Goal: Book appointment/travel/reservation

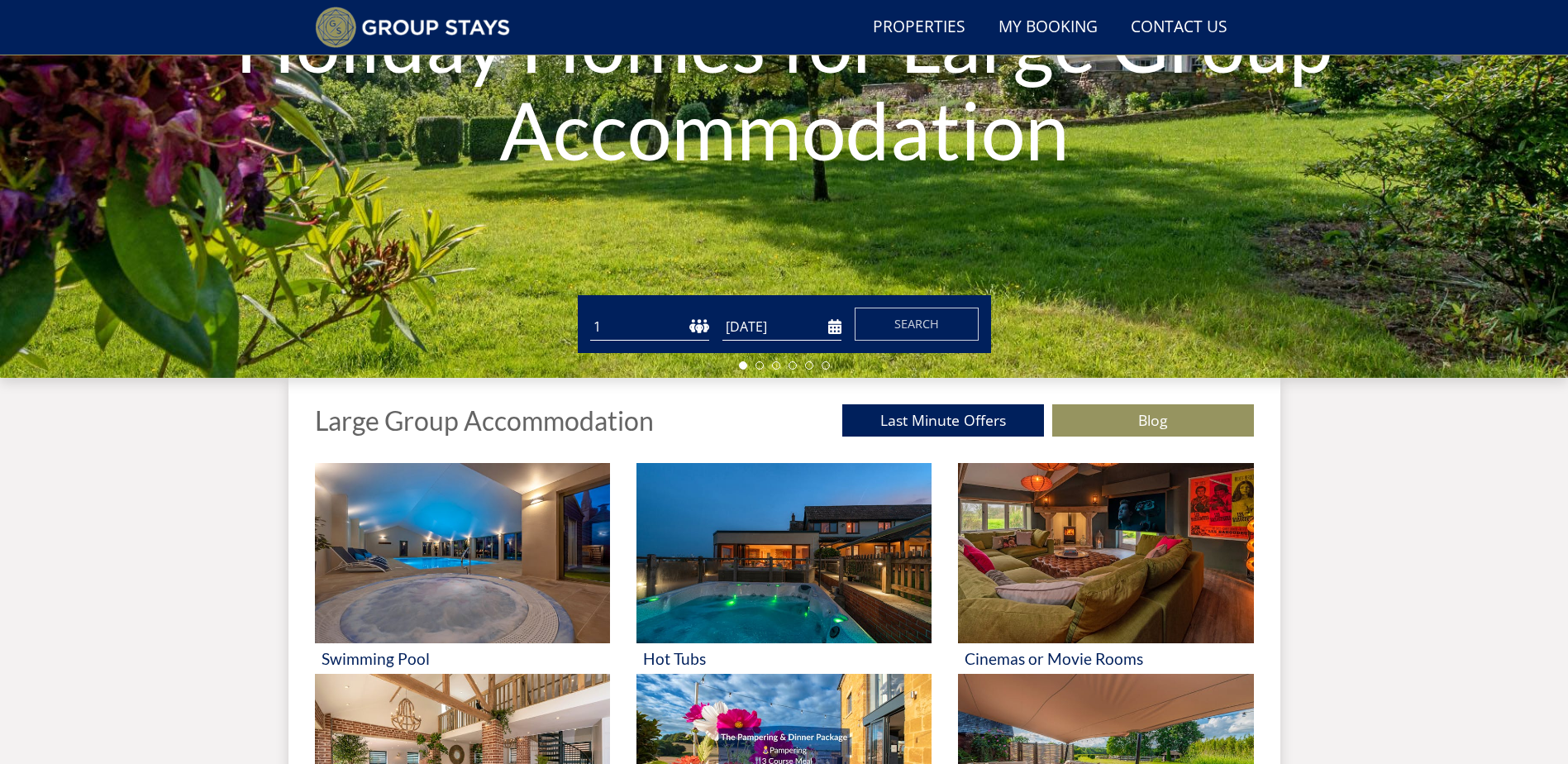
scroll to position [292, 0]
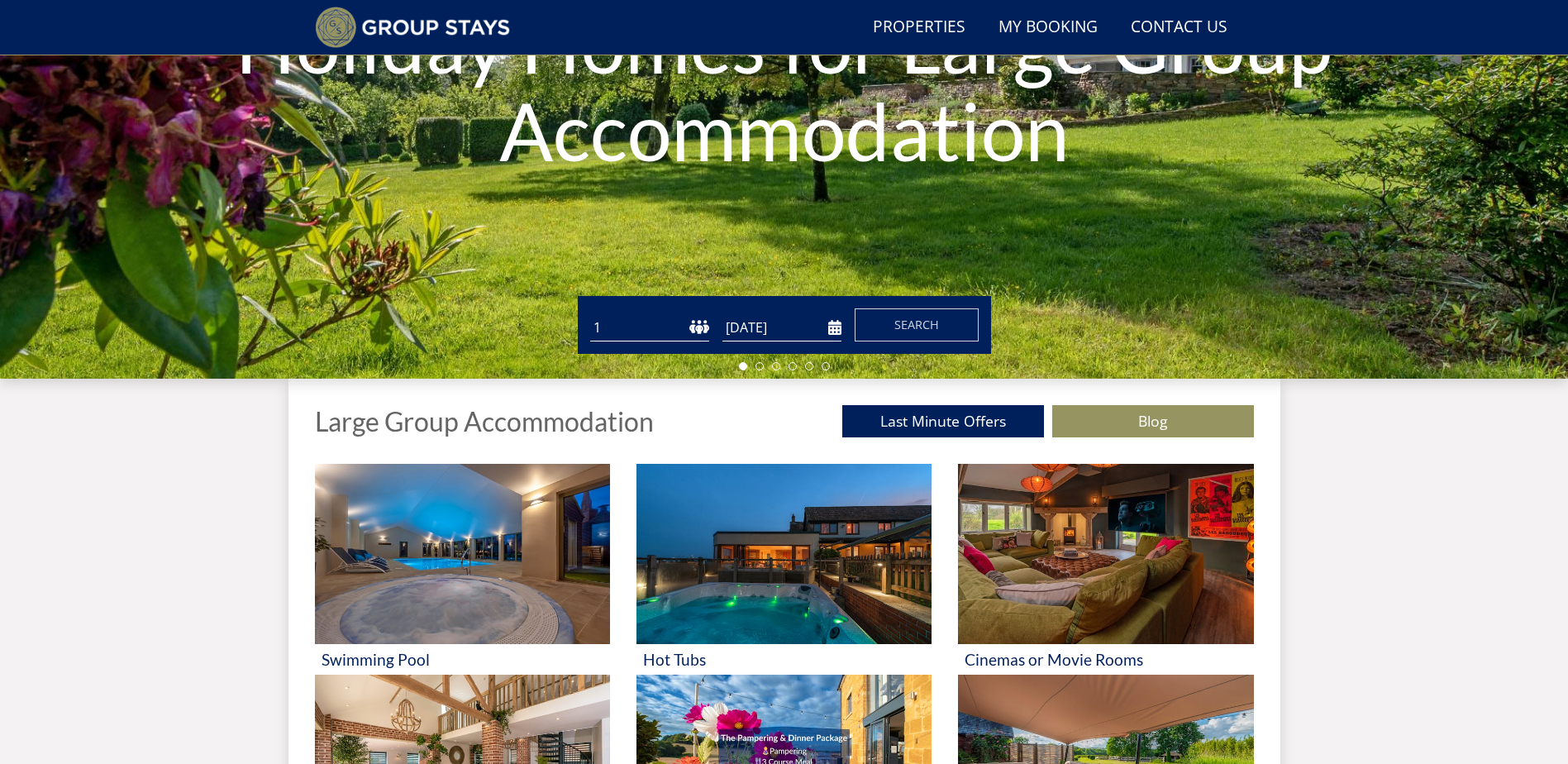
click at [681, 325] on select "1 2 3 4 5 6 7 8 9 10 11 12 13 14 15 16 17 18 19 20 21 22 23 24 25 26 27 28 29 3…" at bounding box center [650, 327] width 119 height 27
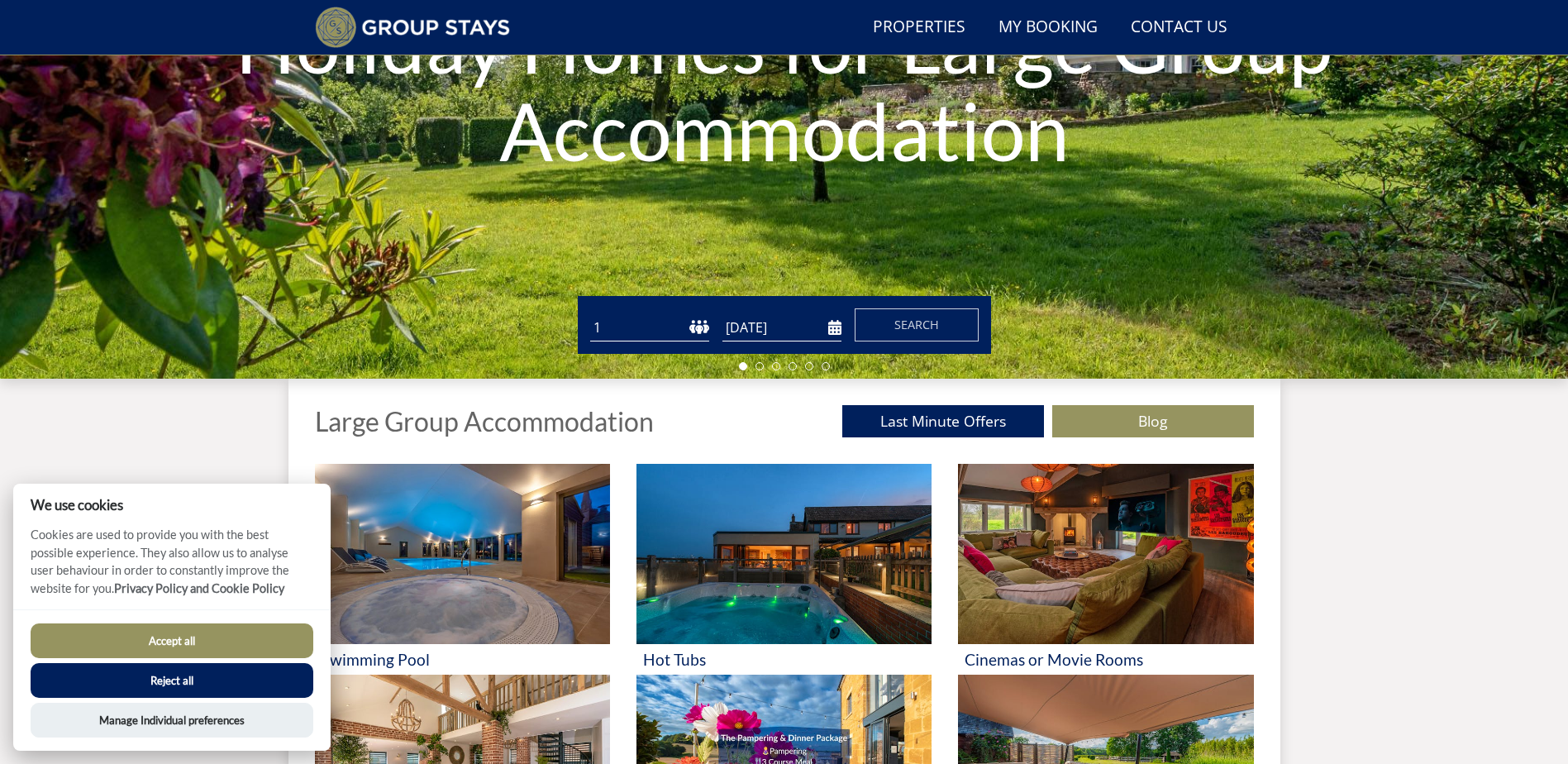
click at [640, 312] on form "Guests 1 2 3 4 5 6 7 8 9 10 11 12 13 14 15 16 17 18 19 20 21 22 23 24 25 26 27 …" at bounding box center [784, 325] width 389 height 33
click at [637, 325] on select "1 2 3 4 5 6 7 8 9 10 11 12 13 14 15 16 17 18 19 20 21 22 23 24 25 26 27 28 29 3…" at bounding box center [650, 327] width 119 height 27
select select "13"
click at [591, 314] on select "1 2 3 4 5 6 7 8 9 10 11 12 13 14 15 16 17 18 19 20 21 22 23 24 25 26 27 28 29 3…" at bounding box center [650, 327] width 119 height 27
click at [797, 322] on input "[DATE]" at bounding box center [782, 327] width 119 height 27
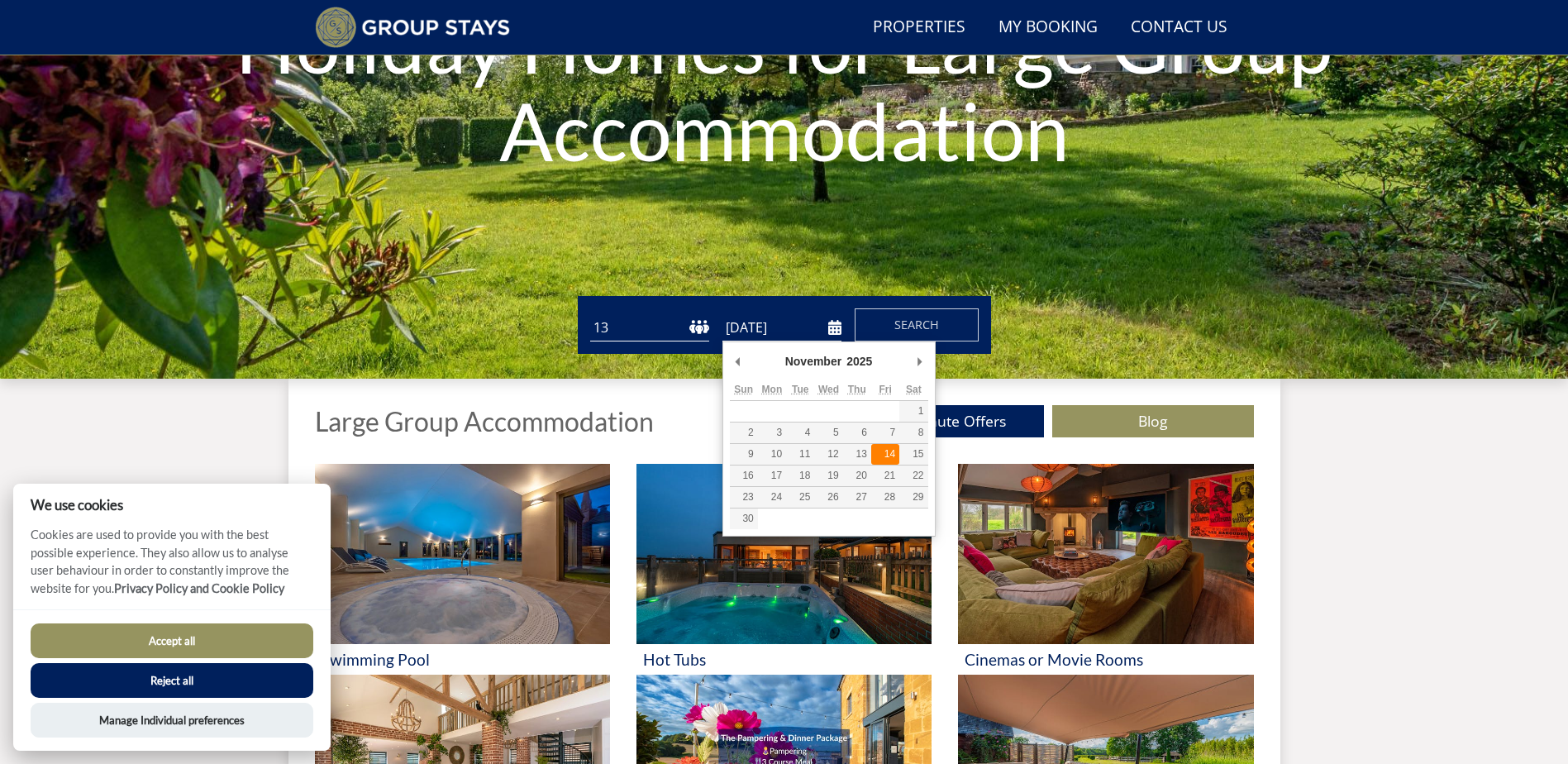
type input "14/11/2025"
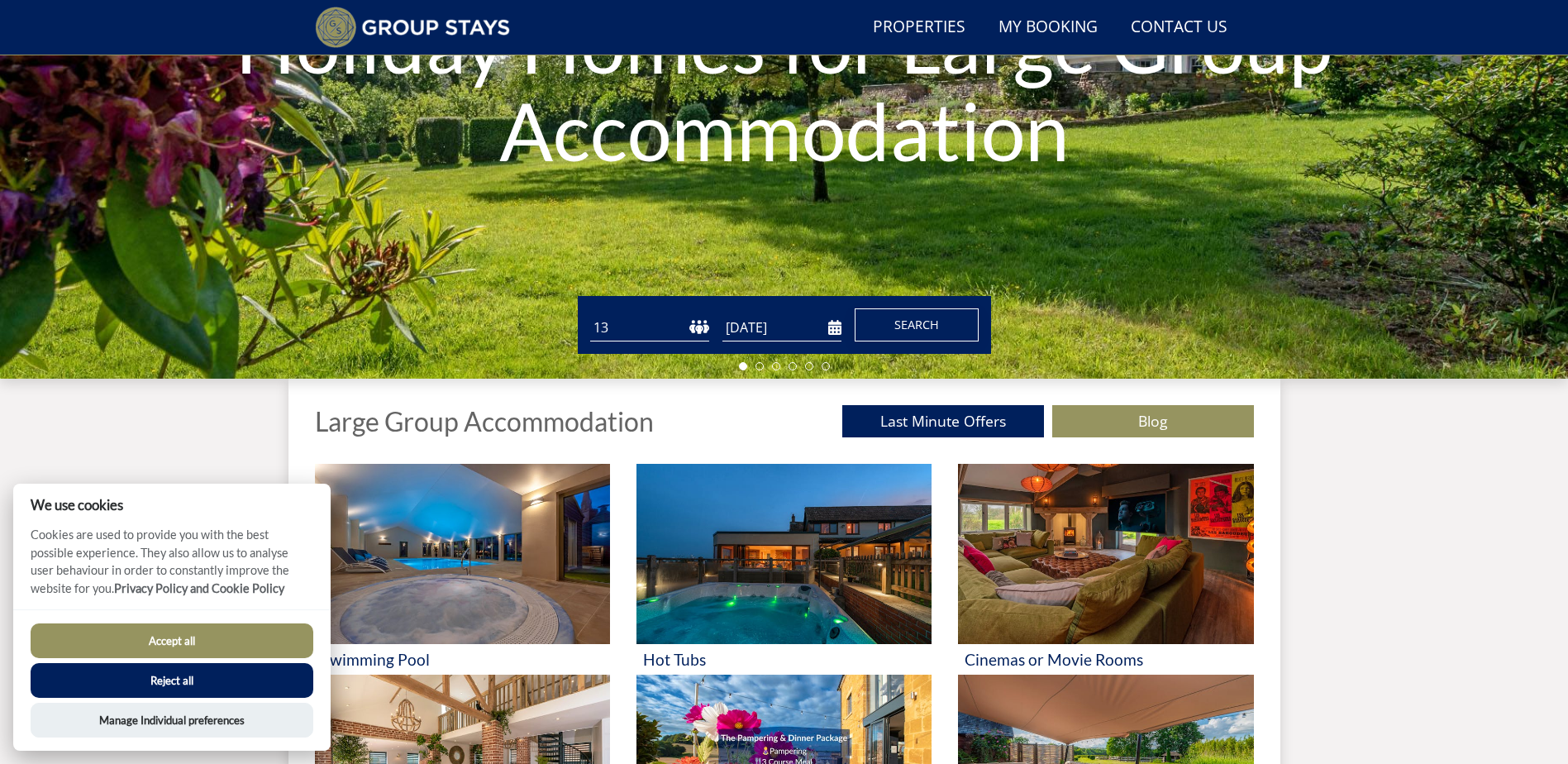
click at [941, 327] on button "Search" at bounding box center [917, 325] width 124 height 33
click at [167, 640] on button "Accept all" at bounding box center [171, 641] width 283 height 35
checkbox input "true"
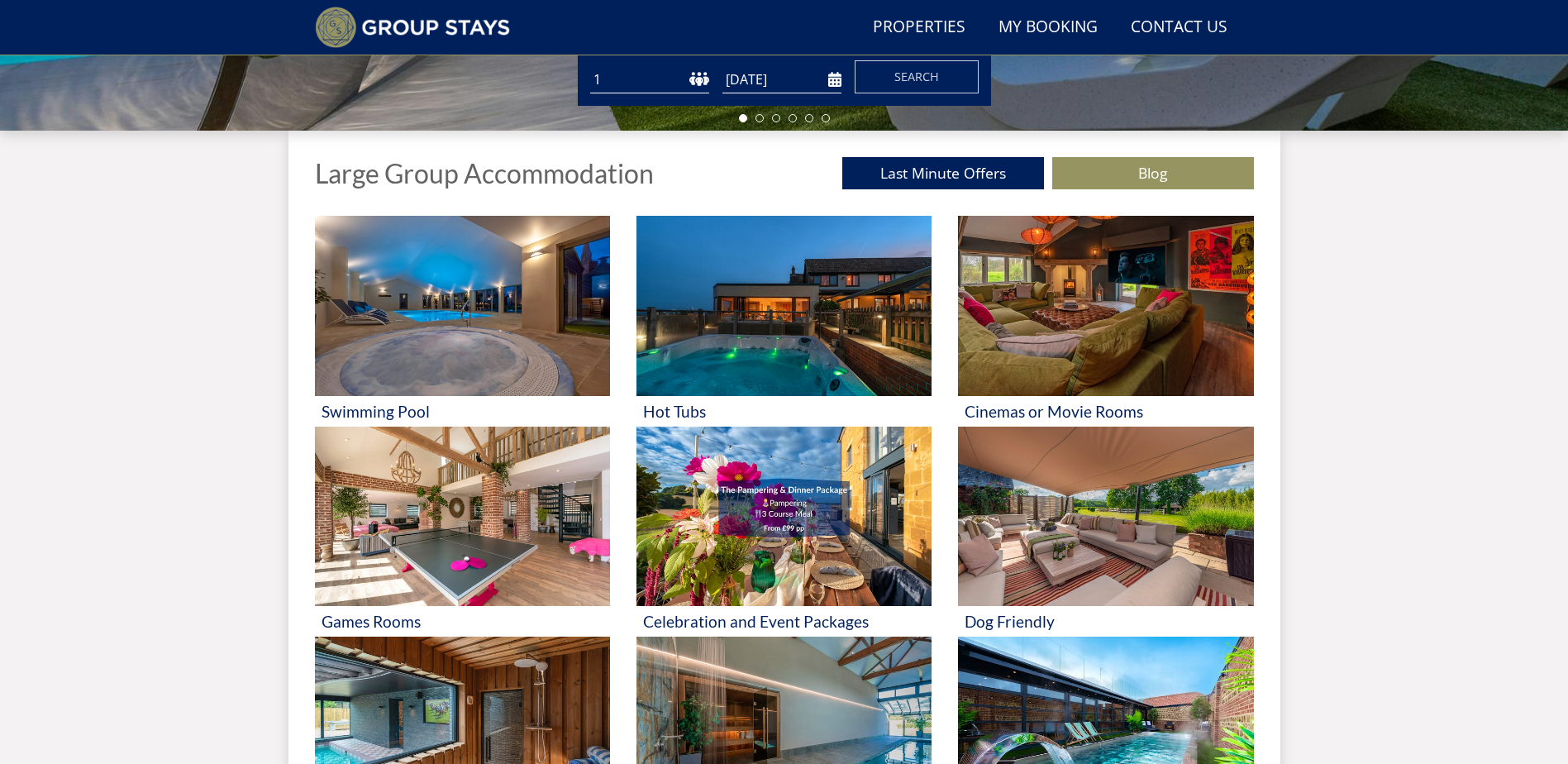
scroll to position [623, 0]
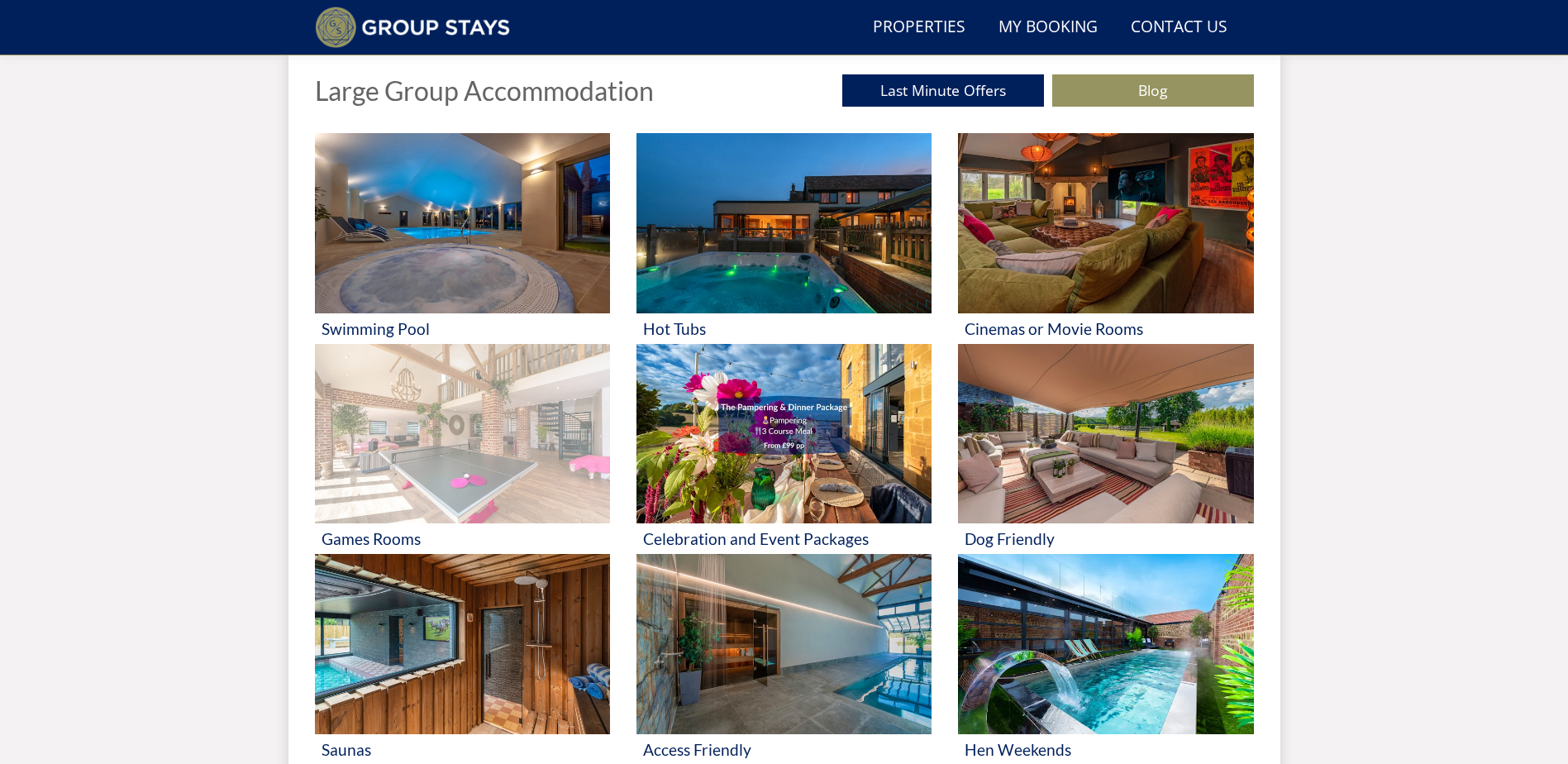
click at [425, 441] on img at bounding box center [462, 433] width 295 height 180
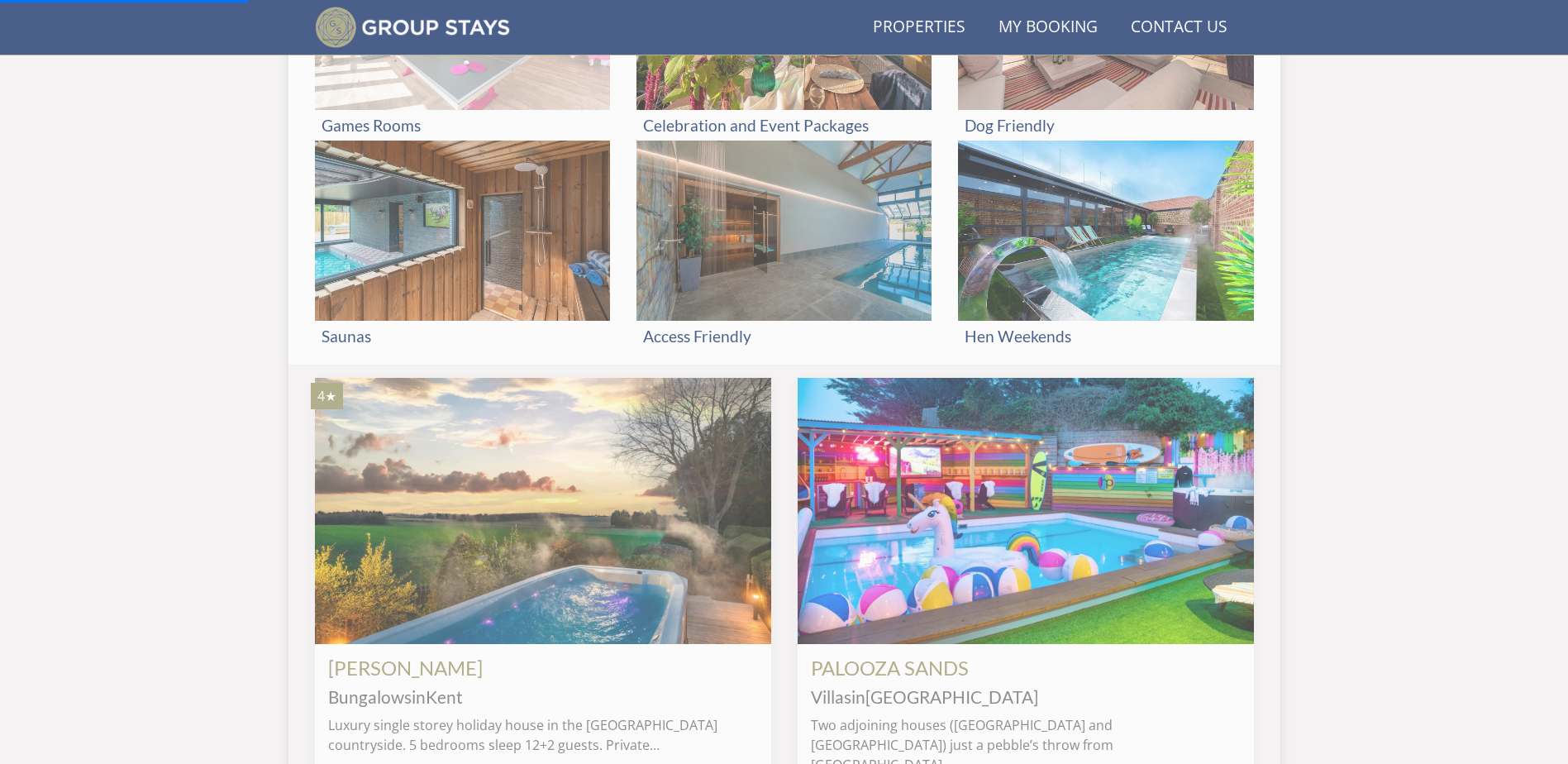
scroll to position [1284, 0]
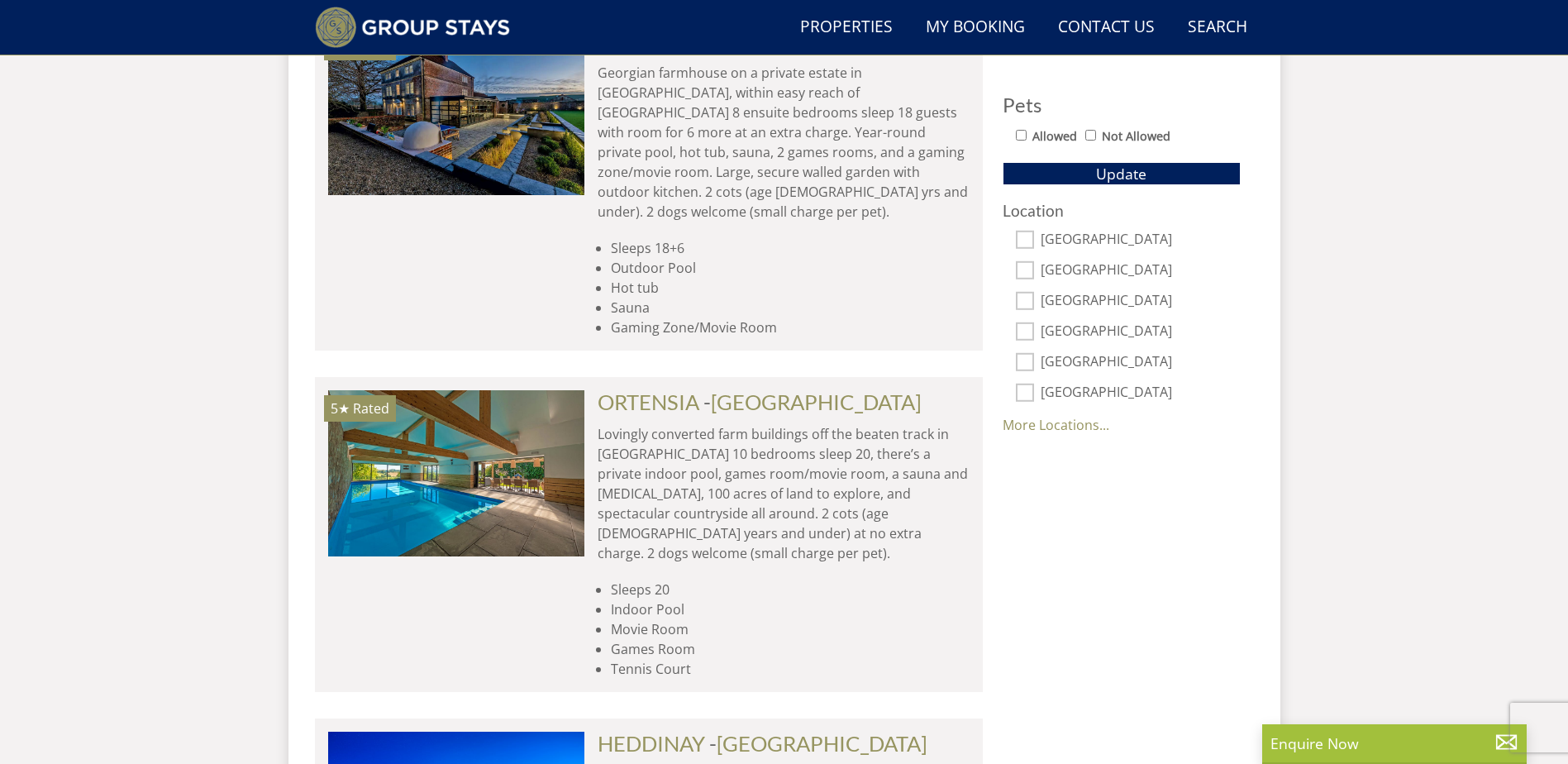
scroll to position [1062, 0]
